Goal: Information Seeking & Learning: Learn about a topic

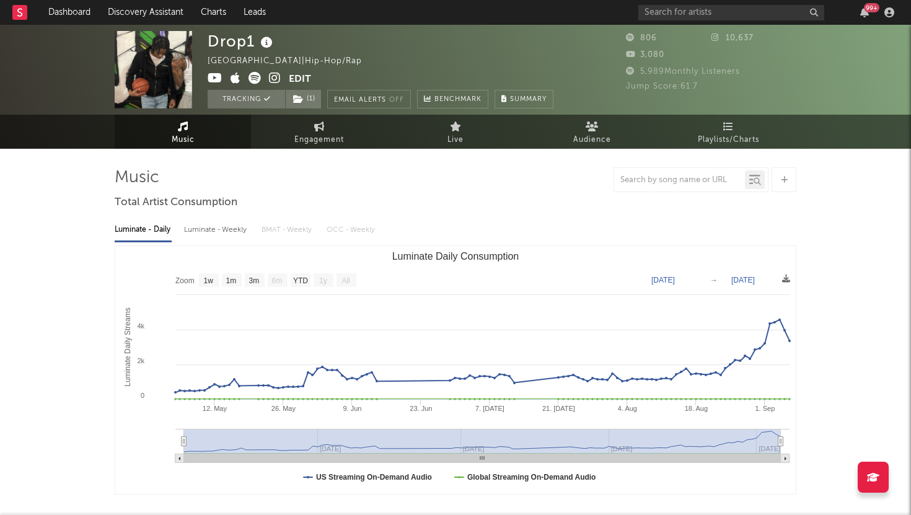
select select "1w"
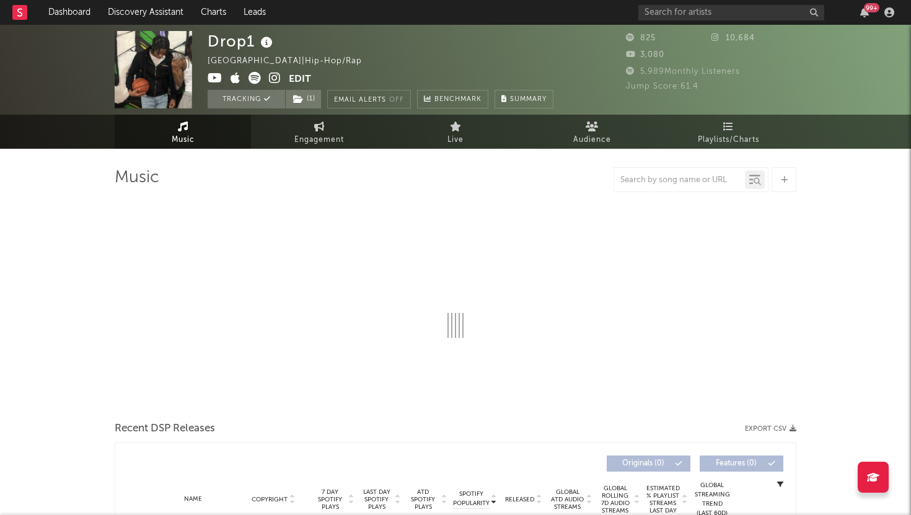
select select "1w"
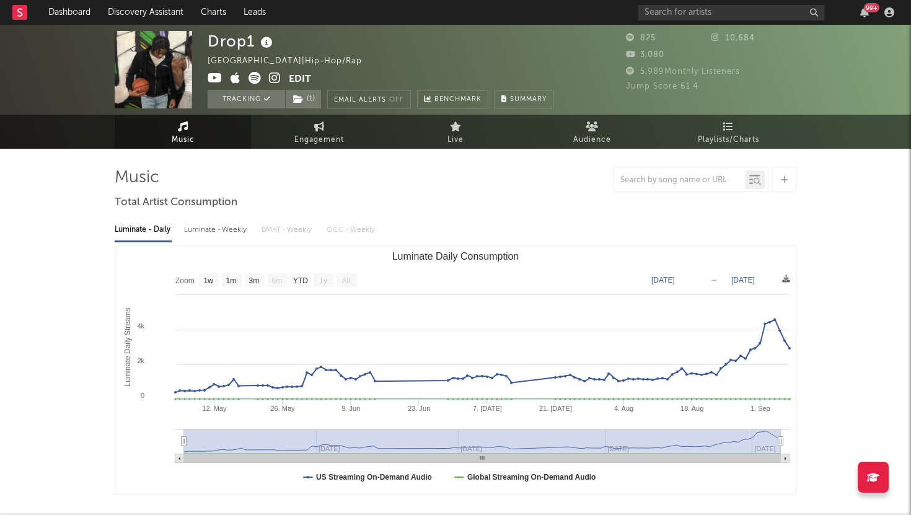
click at [216, 231] on div "Luminate - Weekly" at bounding box center [216, 229] width 65 height 21
select select "6m"
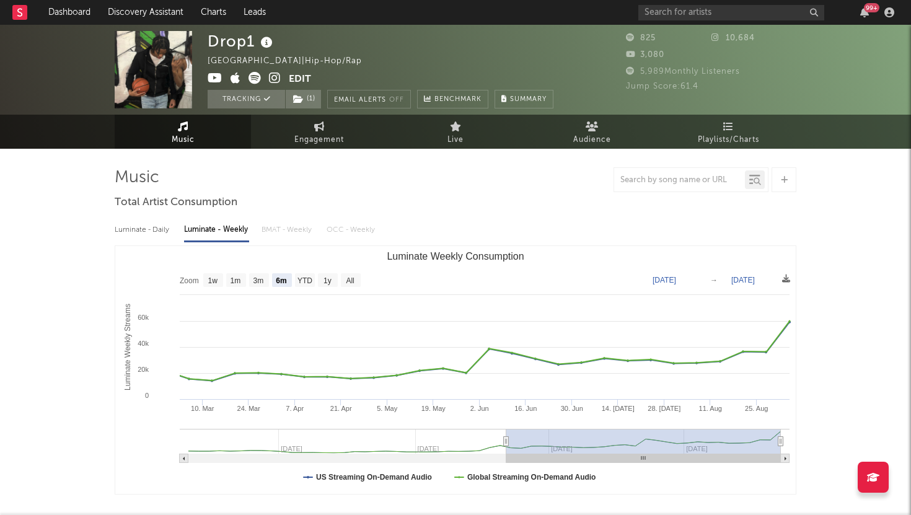
type input "[DATE]"
select select "All"
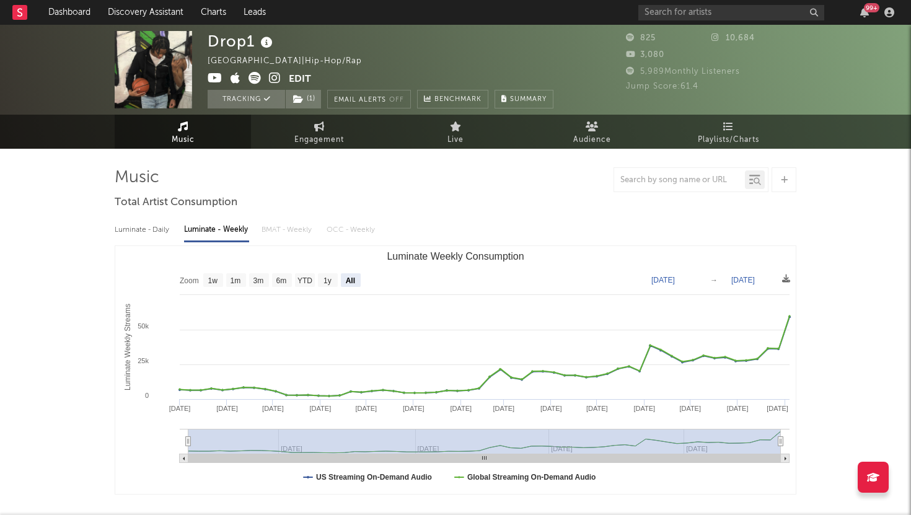
drag, startPoint x: 506, startPoint y: 440, endPoint x: 147, endPoint y: 453, distance: 358.9
click at [147, 453] on icon "Created with Highcharts 10.3.3 Luminate Weekly Streams Luminate Weekly Consumpt…" at bounding box center [455, 370] width 680 height 248
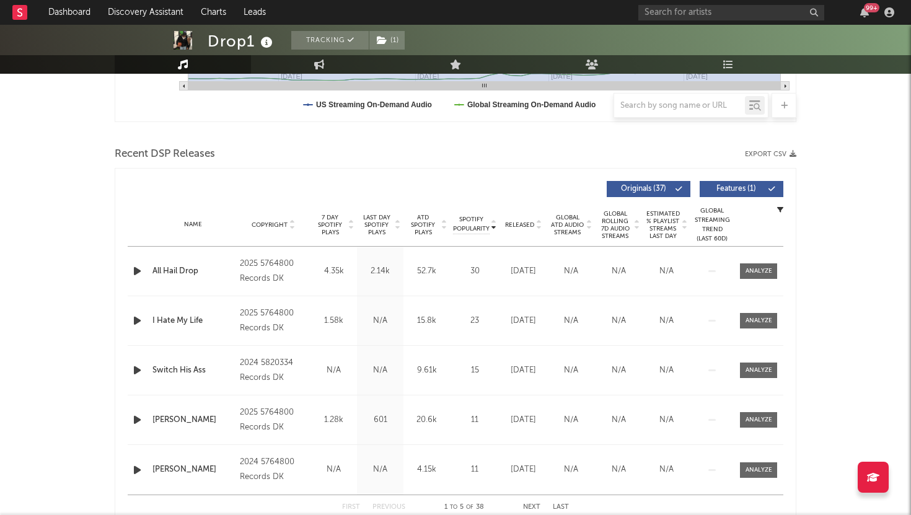
scroll to position [377, 0]
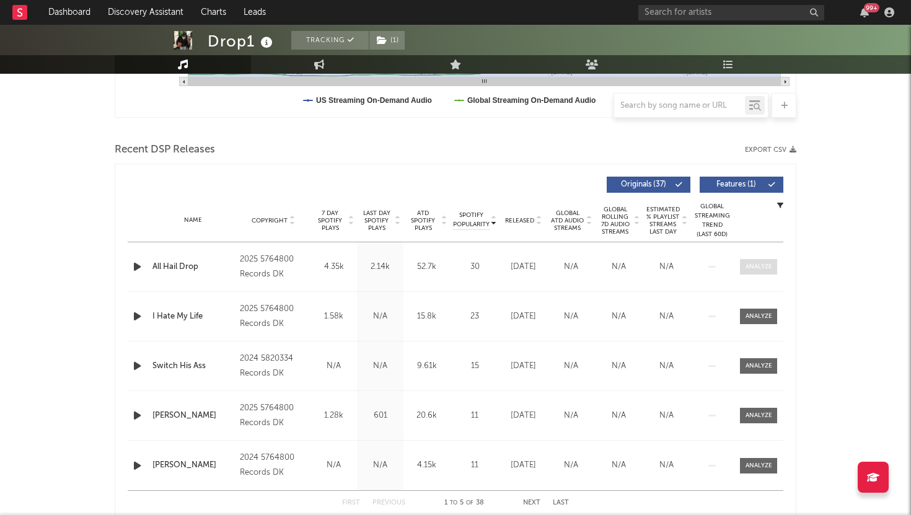
click at [744, 264] on span at bounding box center [758, 266] width 37 height 15
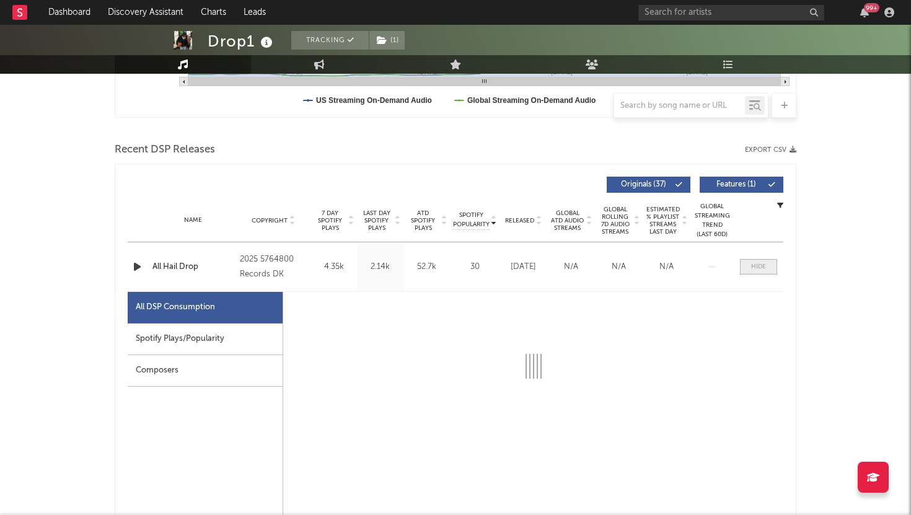
select select "1w"
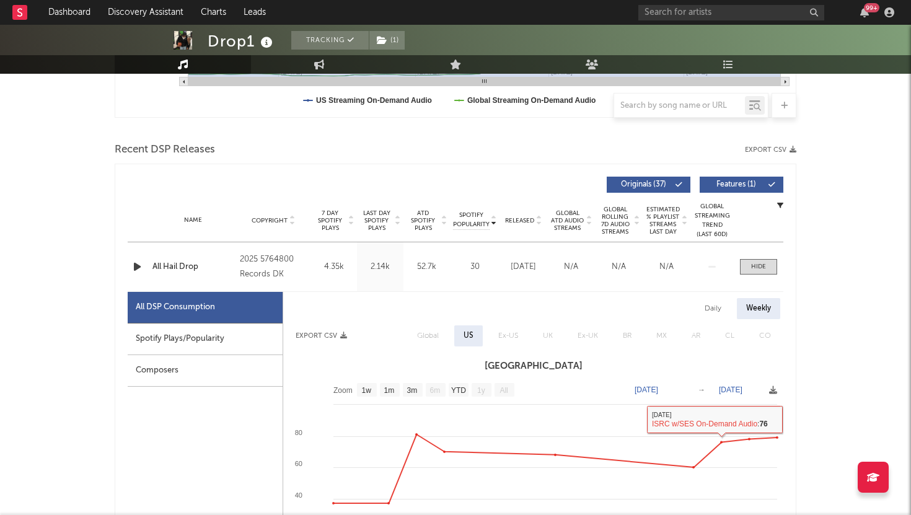
click at [707, 311] on div "Daily" at bounding box center [712, 308] width 35 height 21
select select "1w"
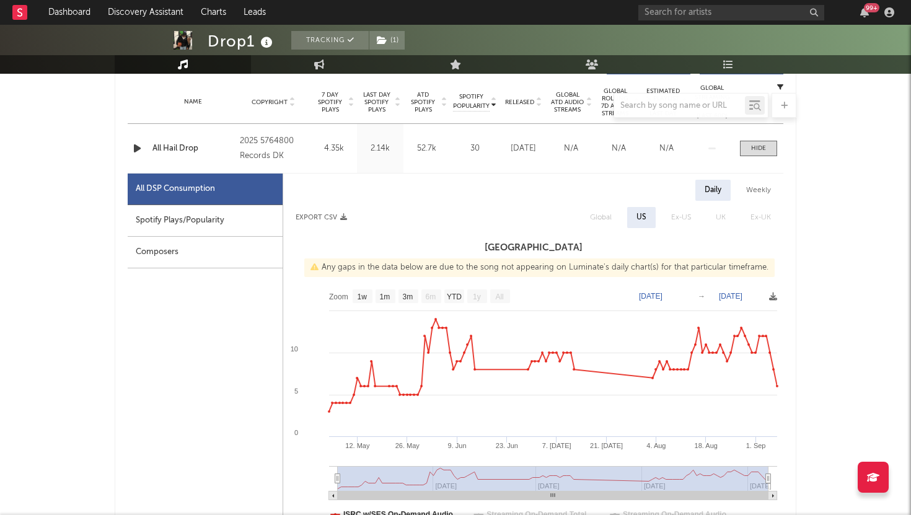
scroll to position [503, 0]
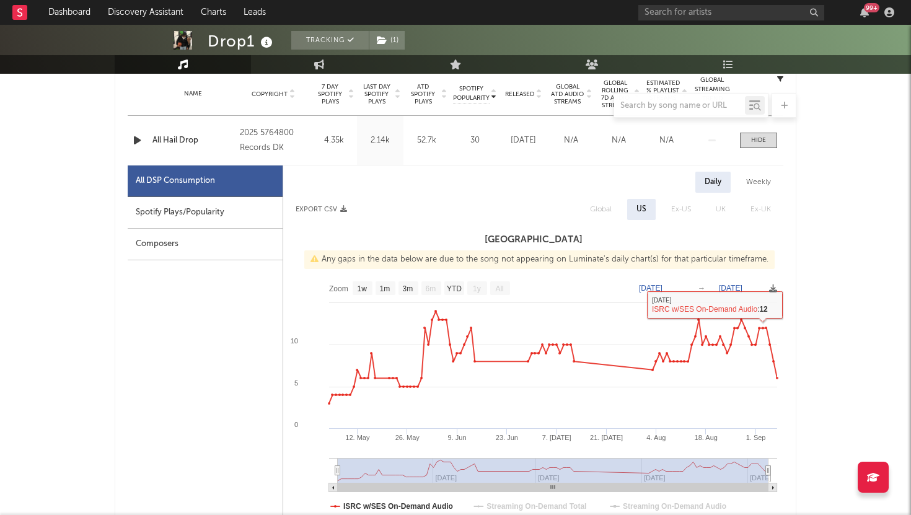
click at [760, 188] on div "Weekly" at bounding box center [757, 182] width 43 height 21
select select "1w"
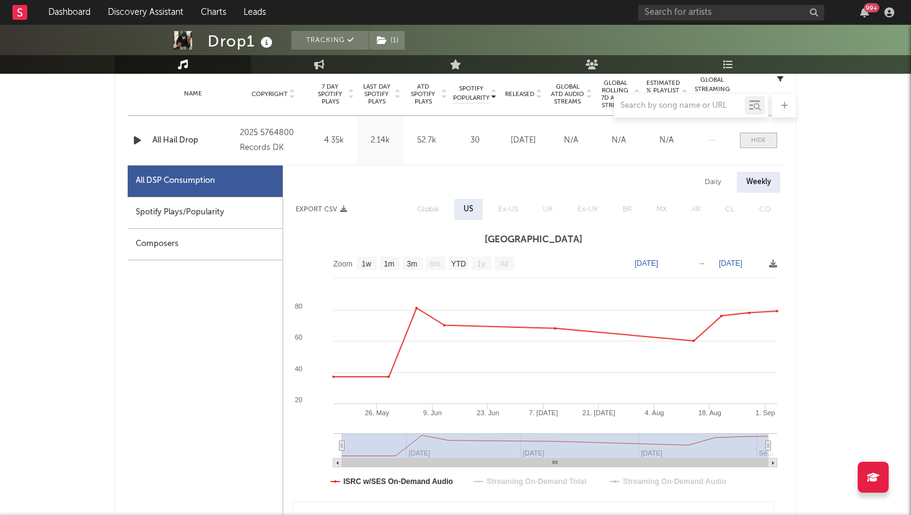
click at [755, 146] on span at bounding box center [758, 140] width 37 height 15
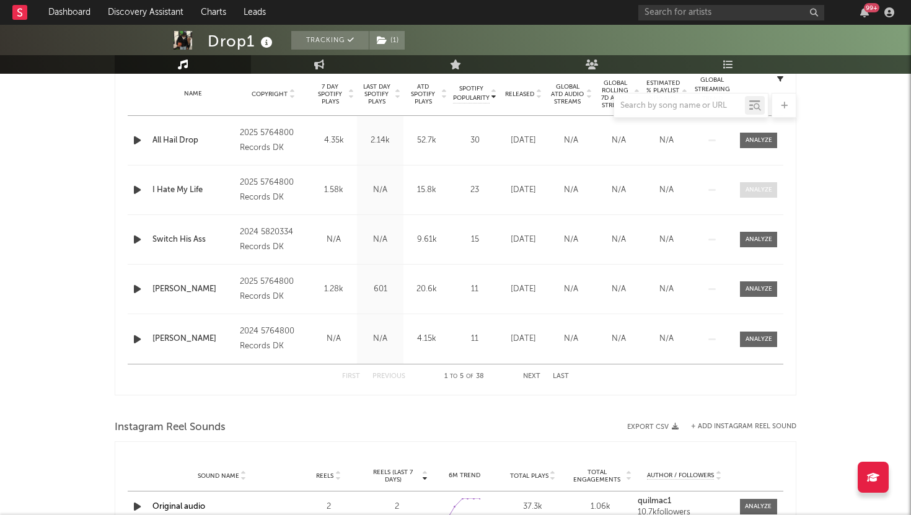
click at [750, 190] on div at bounding box center [758, 189] width 27 height 9
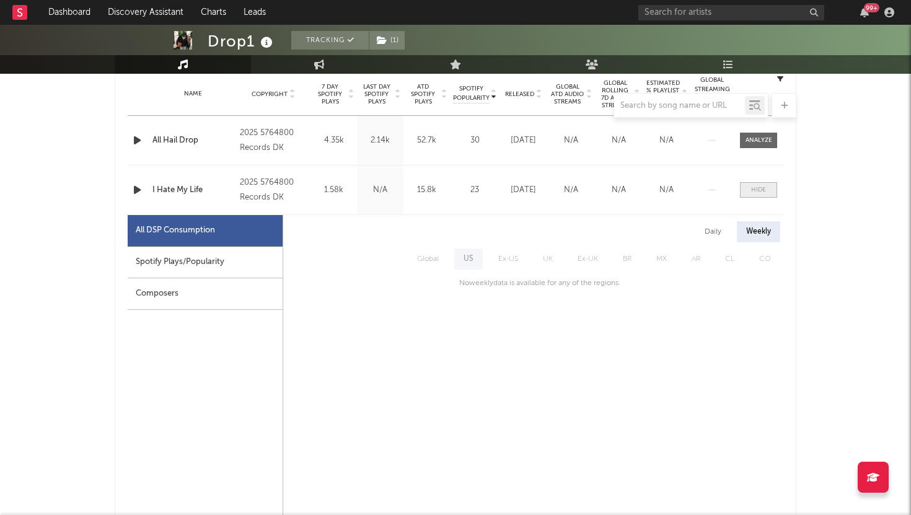
click at [750, 190] on span at bounding box center [758, 189] width 37 height 15
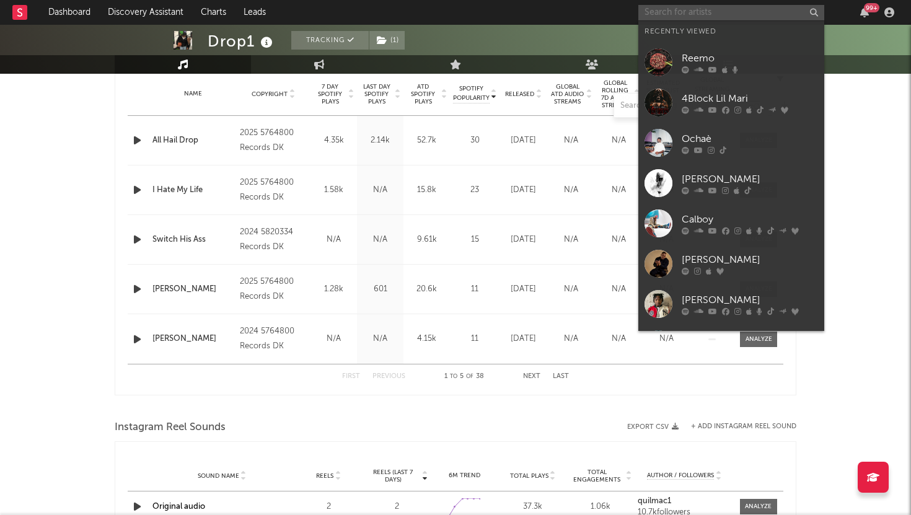
click at [672, 6] on input "text" at bounding box center [731, 12] width 186 height 15
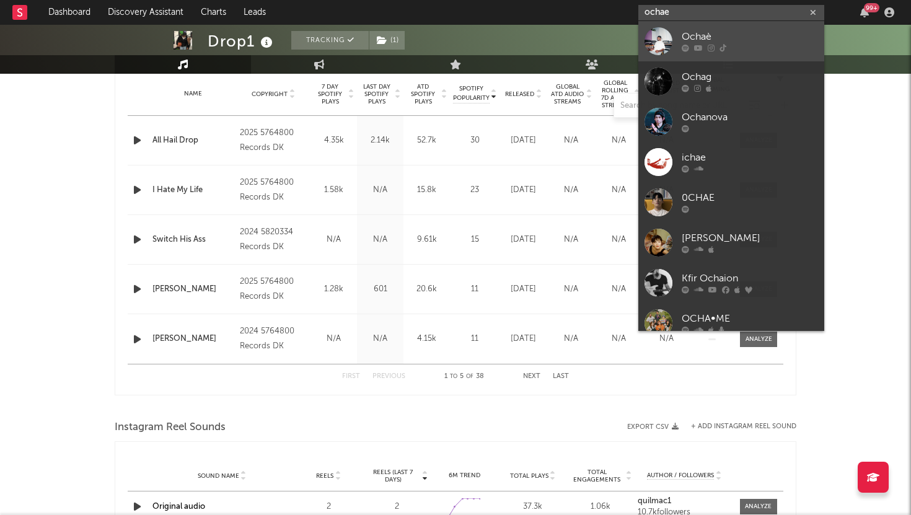
type input "ochae"
click at [674, 32] on link "Ochaè" at bounding box center [731, 41] width 186 height 40
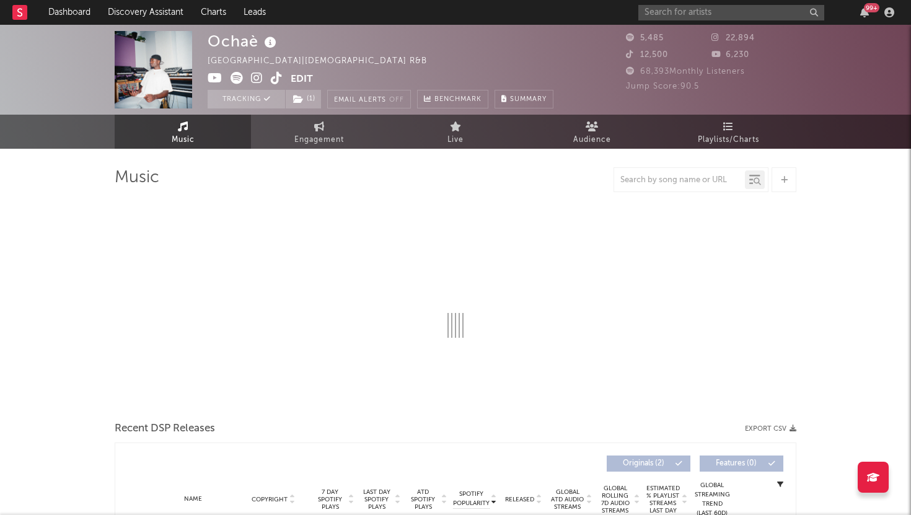
select select "1w"
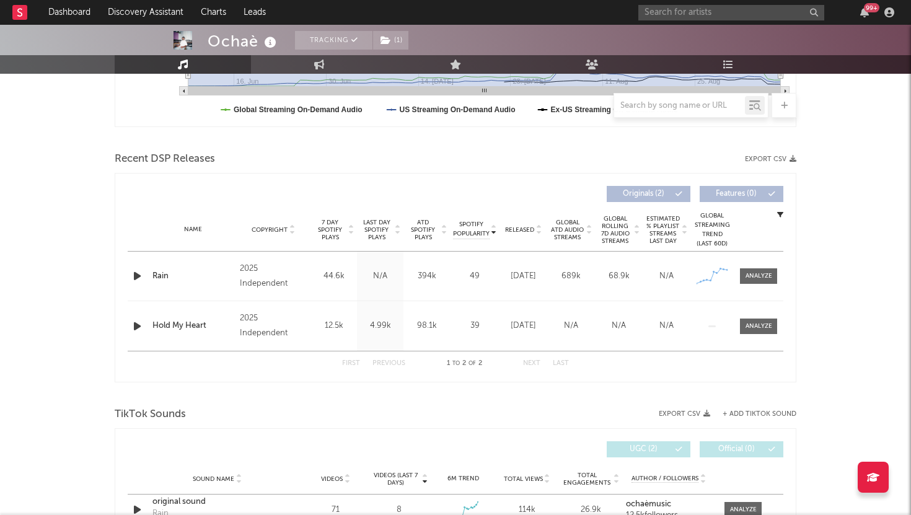
scroll to position [361, 0]
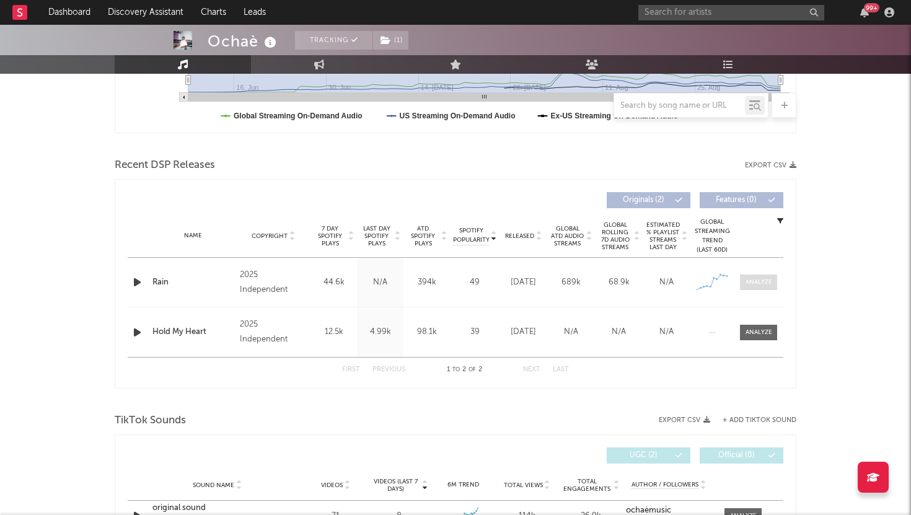
click at [761, 287] on span at bounding box center [758, 281] width 37 height 15
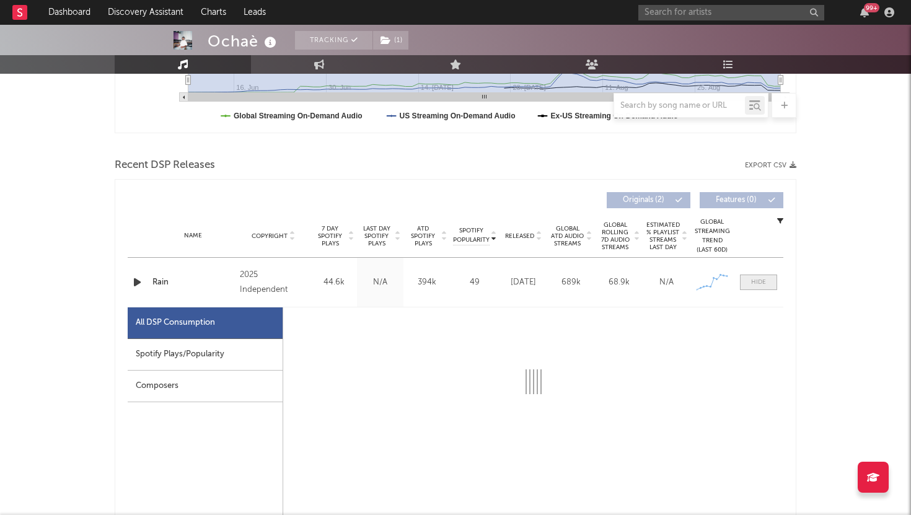
select select "1w"
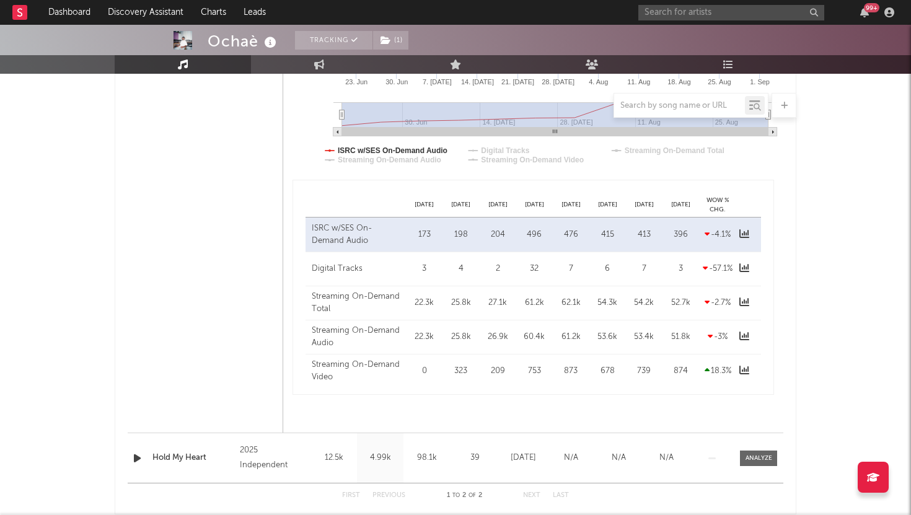
scroll to position [881, 0]
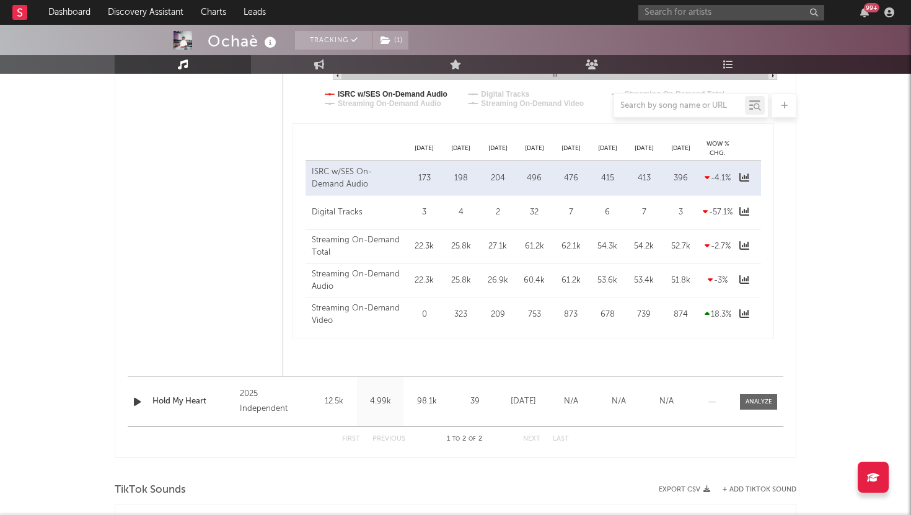
click at [754, 392] on div "Name Hold My Heart Copyright 2025 Independent Label Independent Album Names Hol…" at bounding box center [455, 402] width 655 height 50
click at [753, 400] on div at bounding box center [758, 401] width 27 height 9
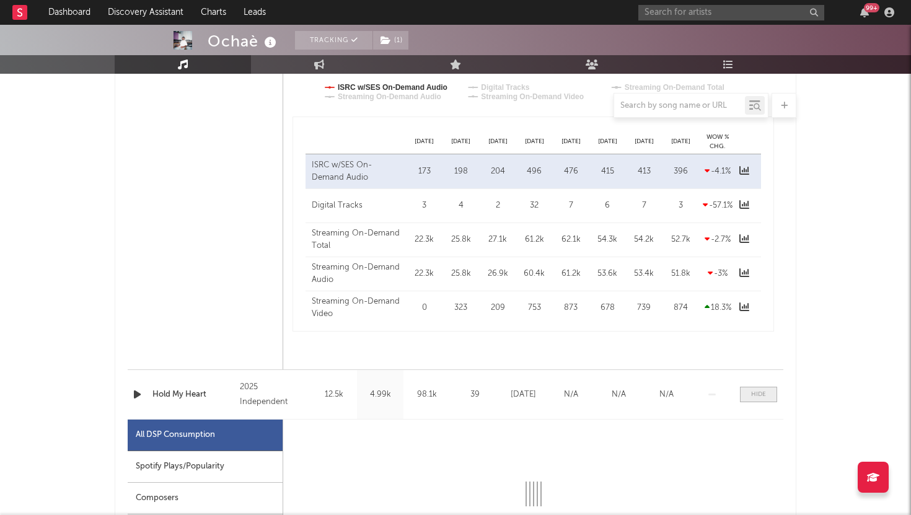
select select "1w"
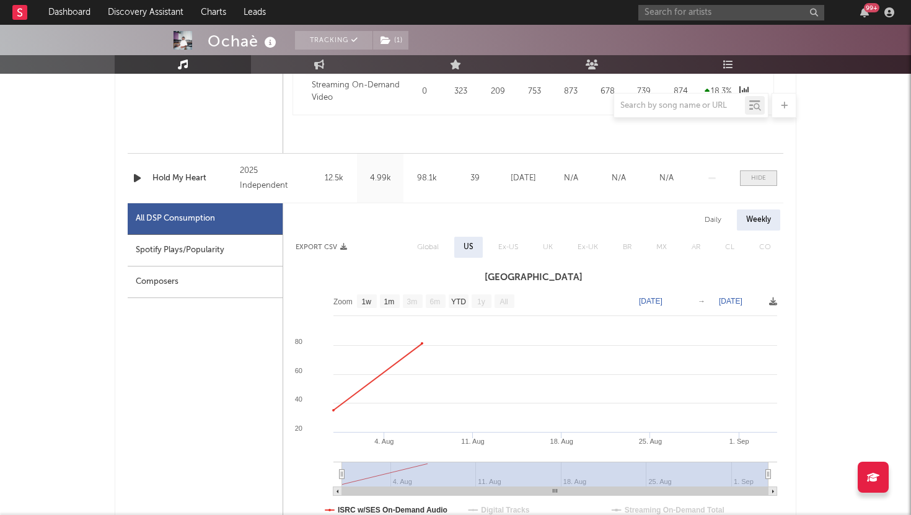
scroll to position [1134, 0]
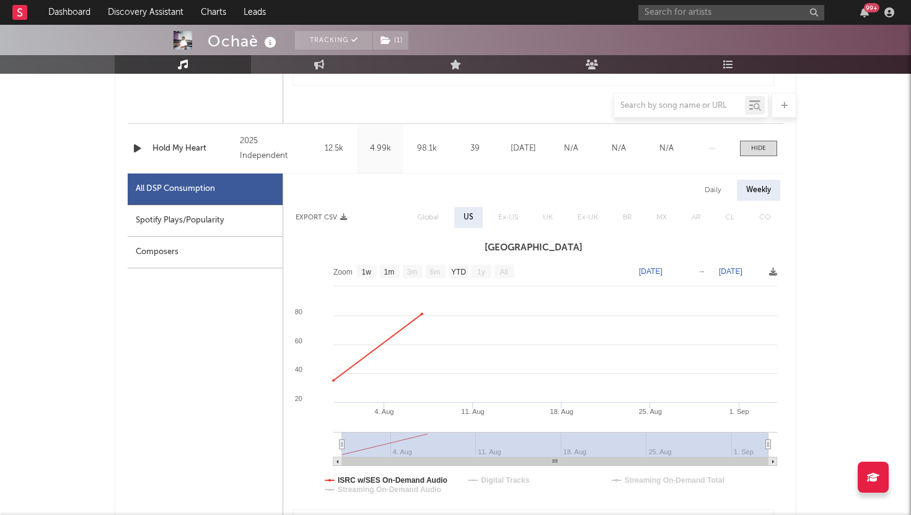
click at [702, 198] on div "Daily" at bounding box center [712, 190] width 35 height 21
select select "1w"
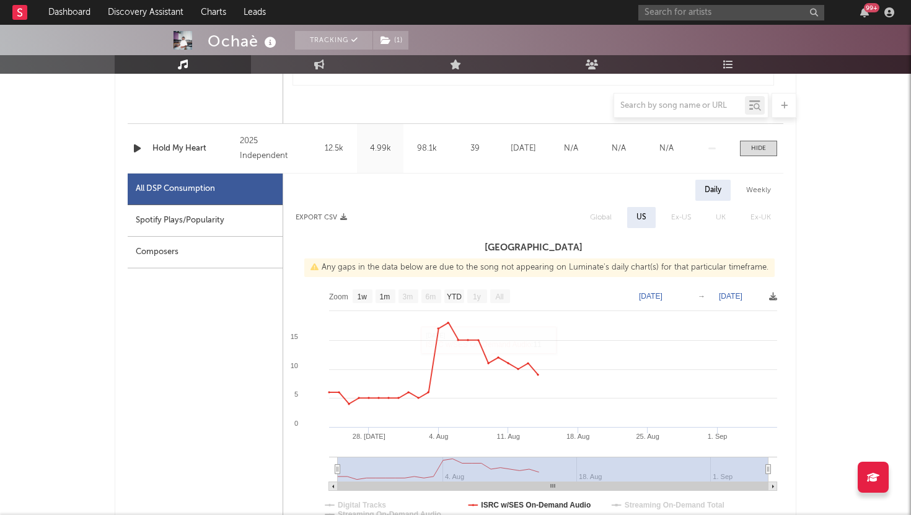
click at [759, 191] on div "Weekly" at bounding box center [757, 190] width 43 height 21
select select "1w"
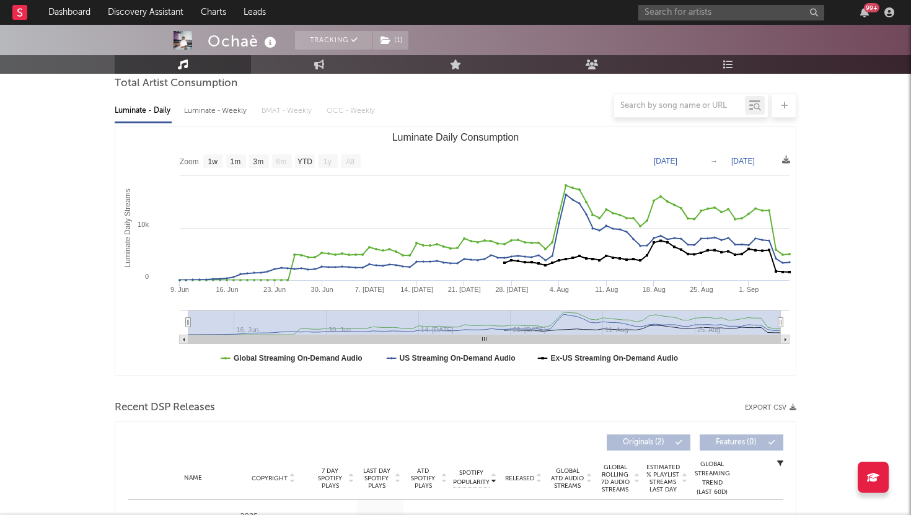
scroll to position [118, 0]
click at [222, 111] on div at bounding box center [455, 105] width 681 height 25
click at [218, 110] on div at bounding box center [455, 105] width 681 height 25
click at [163, 110] on div at bounding box center [455, 105] width 681 height 25
click at [225, 111] on div at bounding box center [455, 105] width 681 height 25
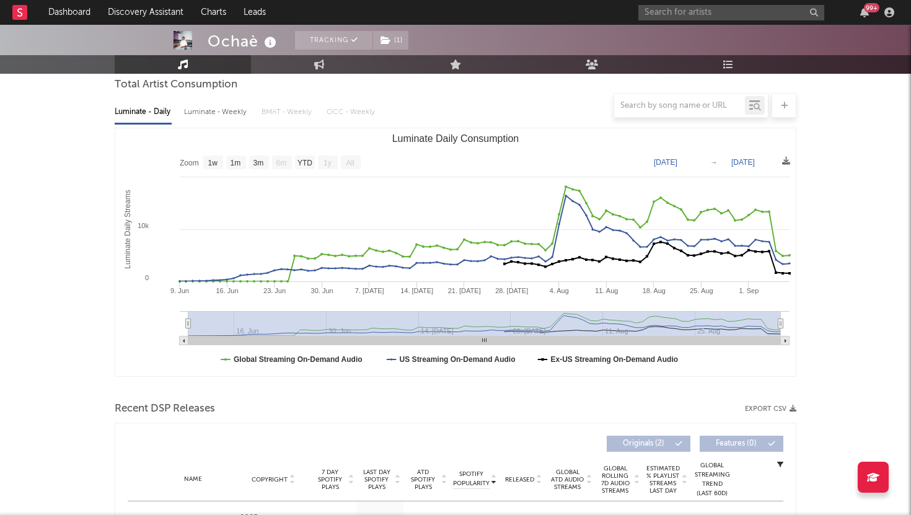
click at [271, 108] on div at bounding box center [455, 105] width 681 height 25
click at [224, 108] on div at bounding box center [455, 105] width 681 height 25
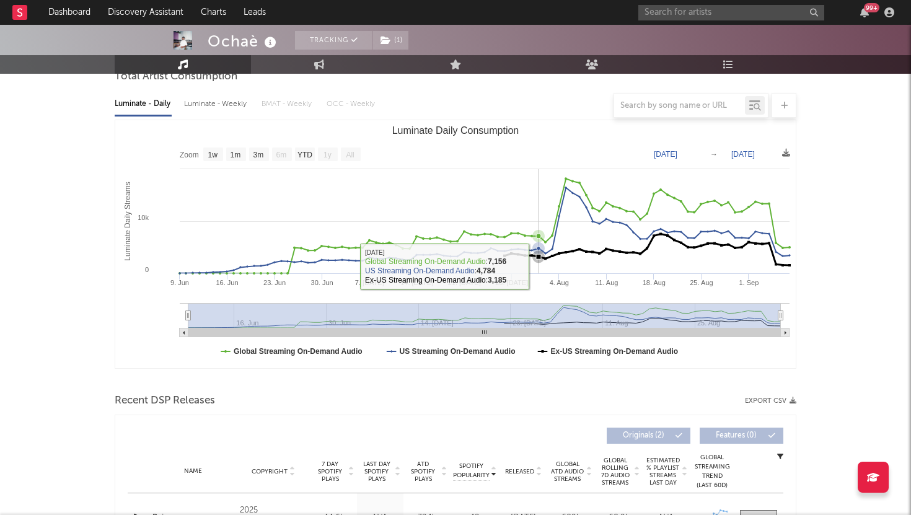
scroll to position [184, 0]
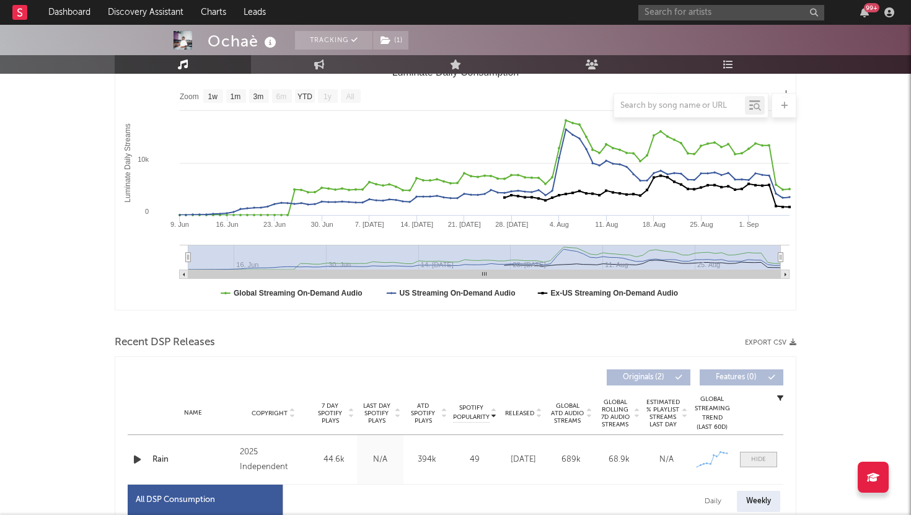
click at [756, 456] on div at bounding box center [758, 459] width 15 height 9
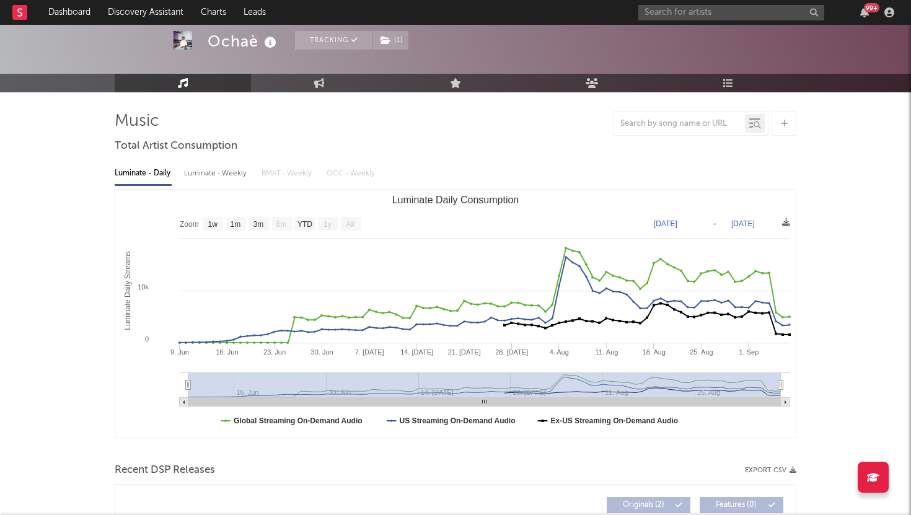
scroll to position [0, 0]
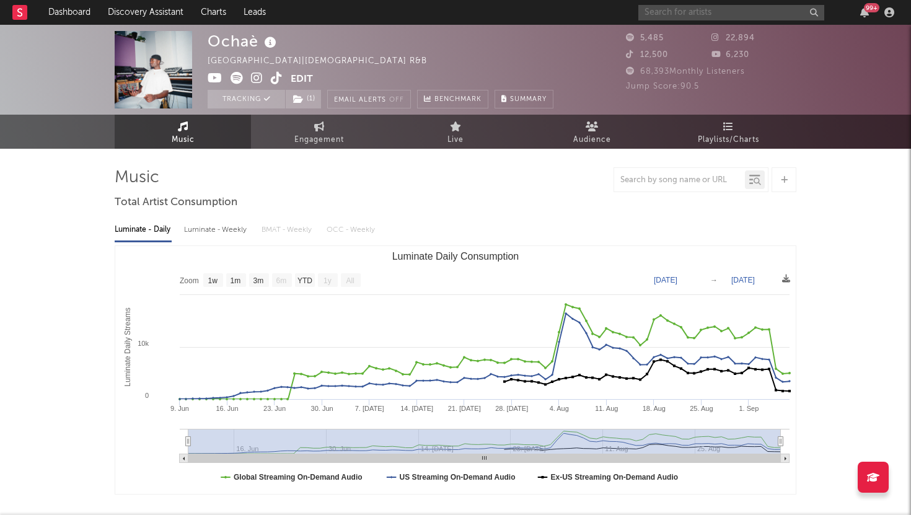
click at [740, 13] on input "text" at bounding box center [731, 12] width 186 height 15
click at [583, 239] on div "Luminate - Daily Luminate - Weekly BMAT - Weekly OCC - Weekly" at bounding box center [455, 229] width 681 height 21
